Goal: Task Accomplishment & Management: Use online tool/utility

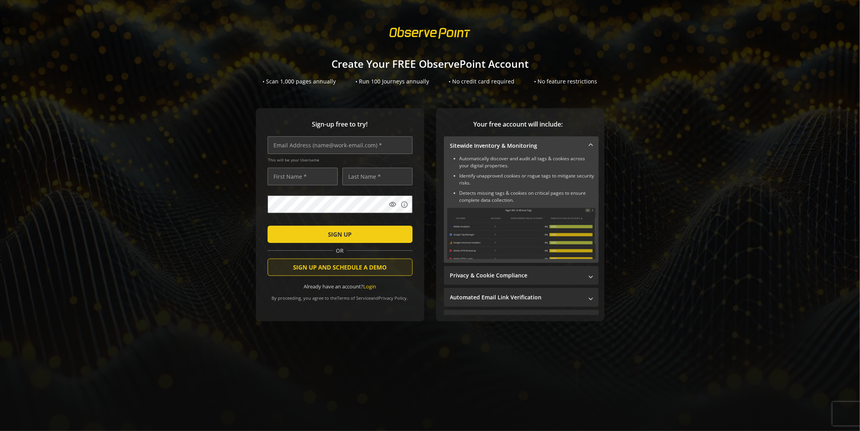
click at [325, 266] on span "SIGN UP AND SCHEDULE A DEMO" at bounding box center [340, 267] width 94 height 14
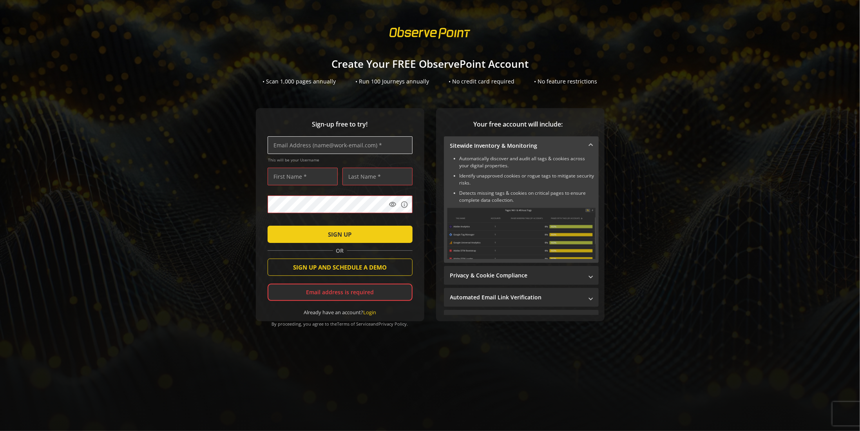
click at [279, 145] on input "text" at bounding box center [340, 145] width 145 height 18
type input "[EMAIL_ADDRESS][DOMAIN_NAME]"
type input "Mark"
type input "Bhuj"
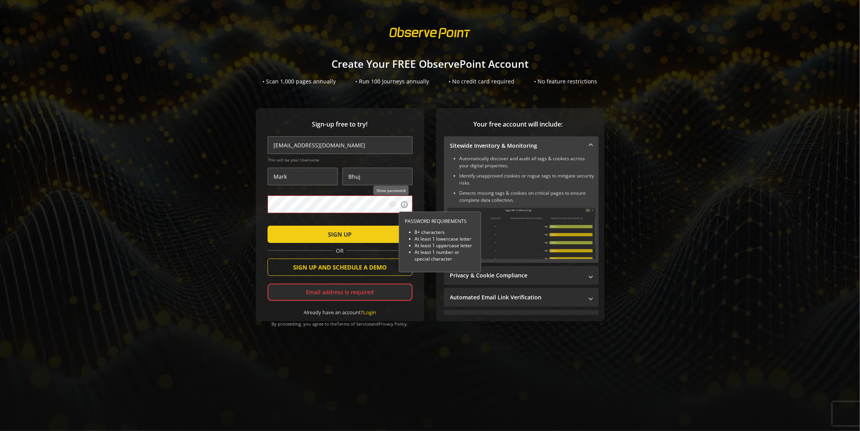
click at [392, 201] on mat-icon "visibility" at bounding box center [393, 205] width 8 height 8
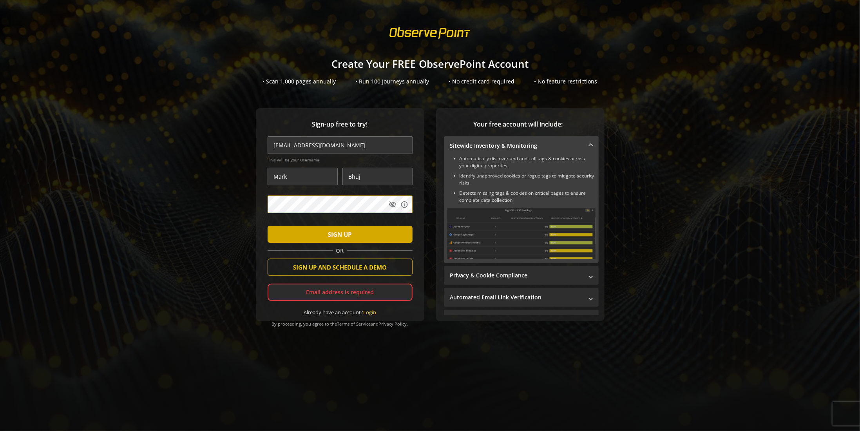
click at [342, 235] on span "SIGN UP" at bounding box center [340, 234] width 24 height 14
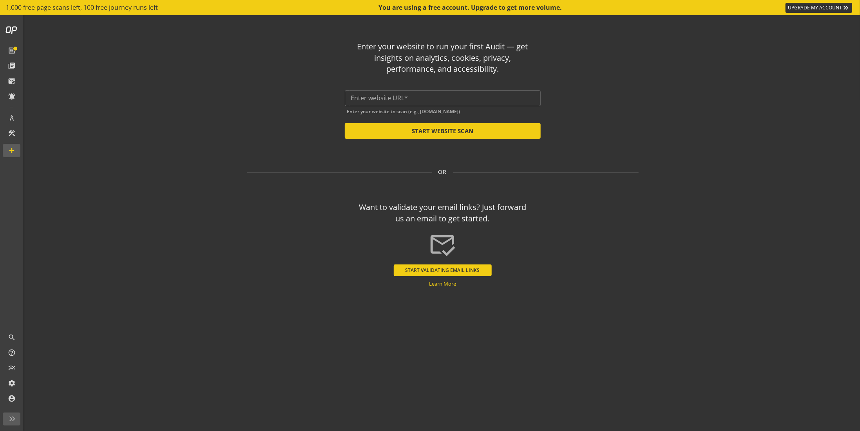
click at [376, 88] on div "Enter your website to run your first Audit — get insights on analytics, cookies…" at bounding box center [443, 87] width 392 height 104
click at [380, 94] on input "text" at bounding box center [442, 97] width 183 height 7
paste input "[URL][DOMAIN_NAME]"
type input "[URL][DOMAIN_NAME]"
click at [424, 134] on button "START WEBSITE SCAN" at bounding box center [443, 131] width 196 height 16
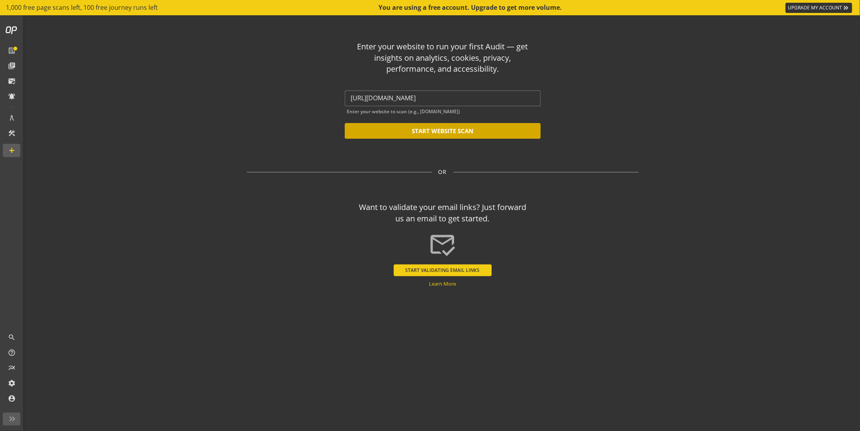
click at [416, 131] on button "START WEBSITE SCAN" at bounding box center [443, 131] width 196 height 16
